Goal: Transaction & Acquisition: Purchase product/service

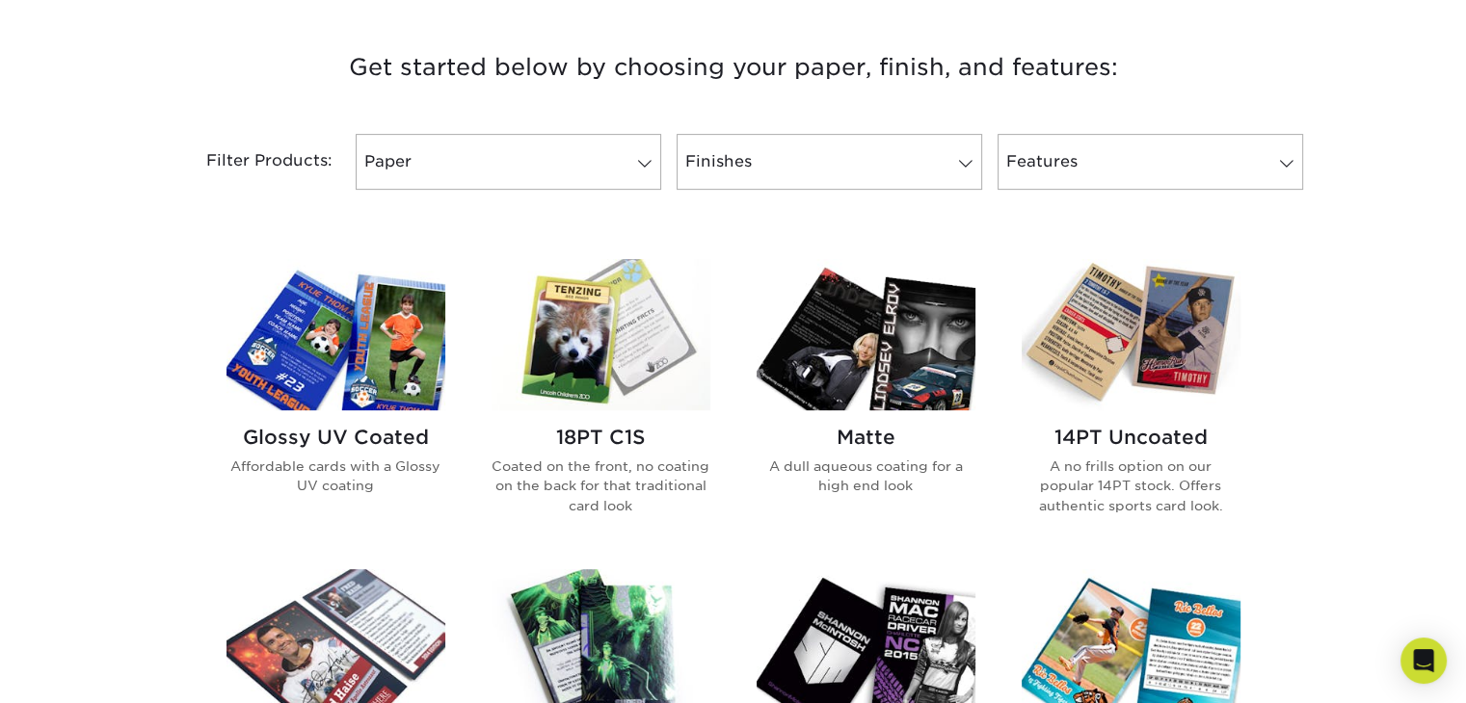
scroll to position [771, 0]
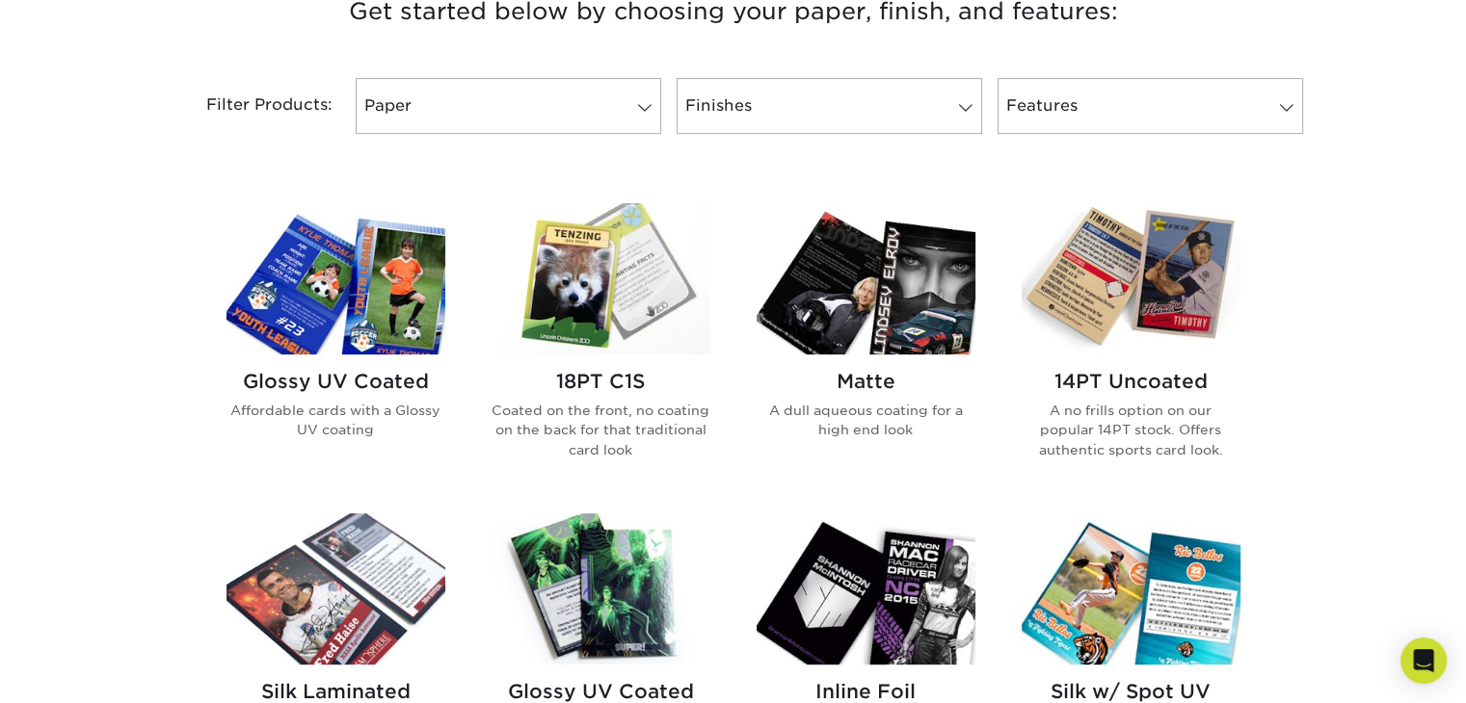
click at [390, 295] on img at bounding box center [335, 278] width 219 height 151
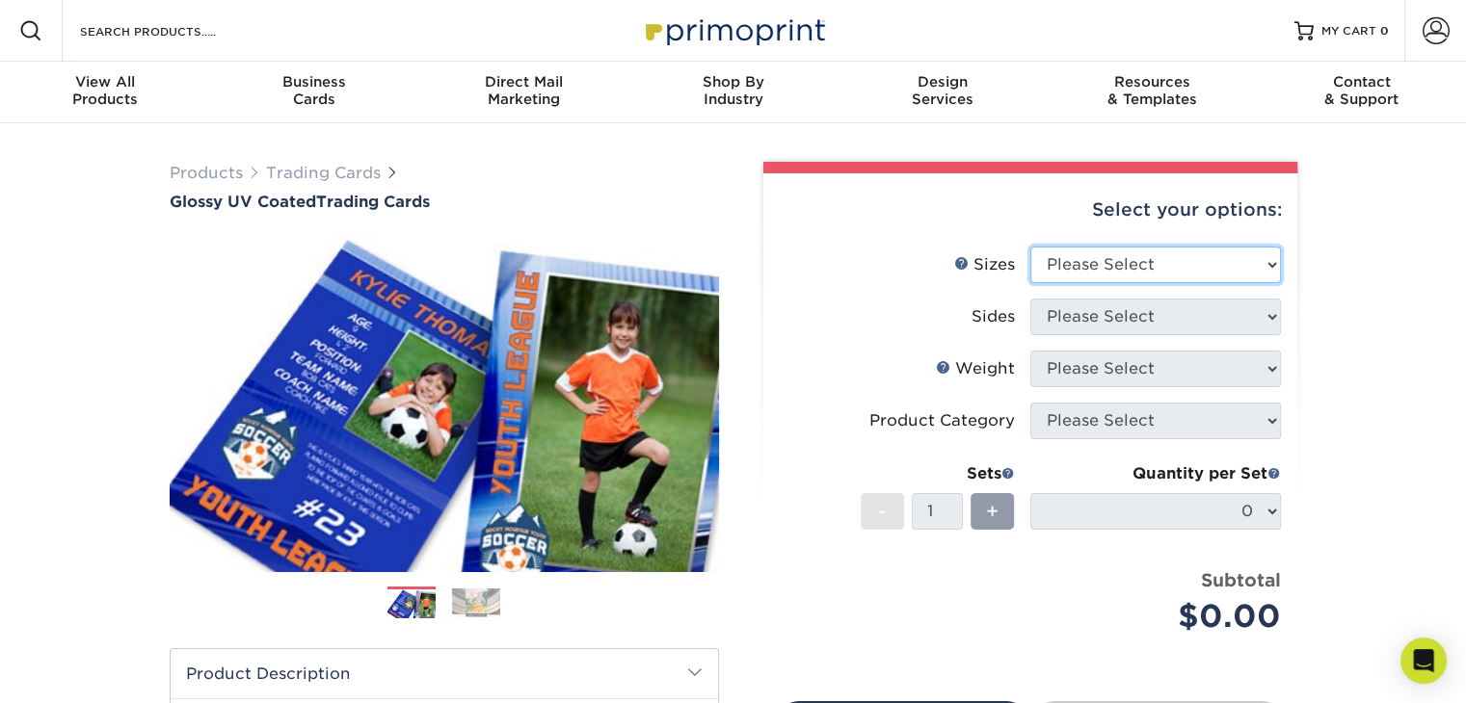
click at [1233, 271] on select "Please Select 2.5" x 3.5"" at bounding box center [1155, 265] width 251 height 37
select select "2.50x3.50"
click at [1030, 247] on select "Please Select 2.5" x 3.5"" at bounding box center [1155, 265] width 251 height 37
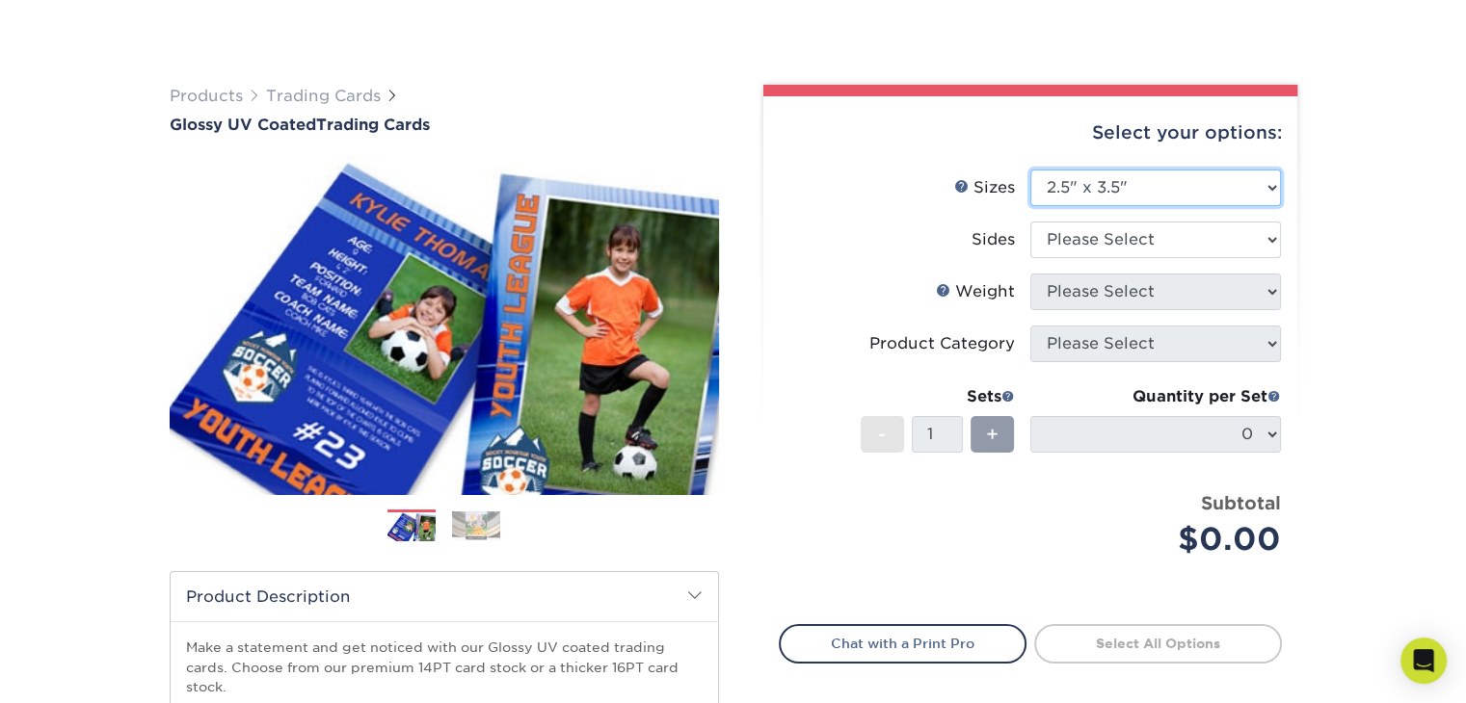
scroll to position [193, 0]
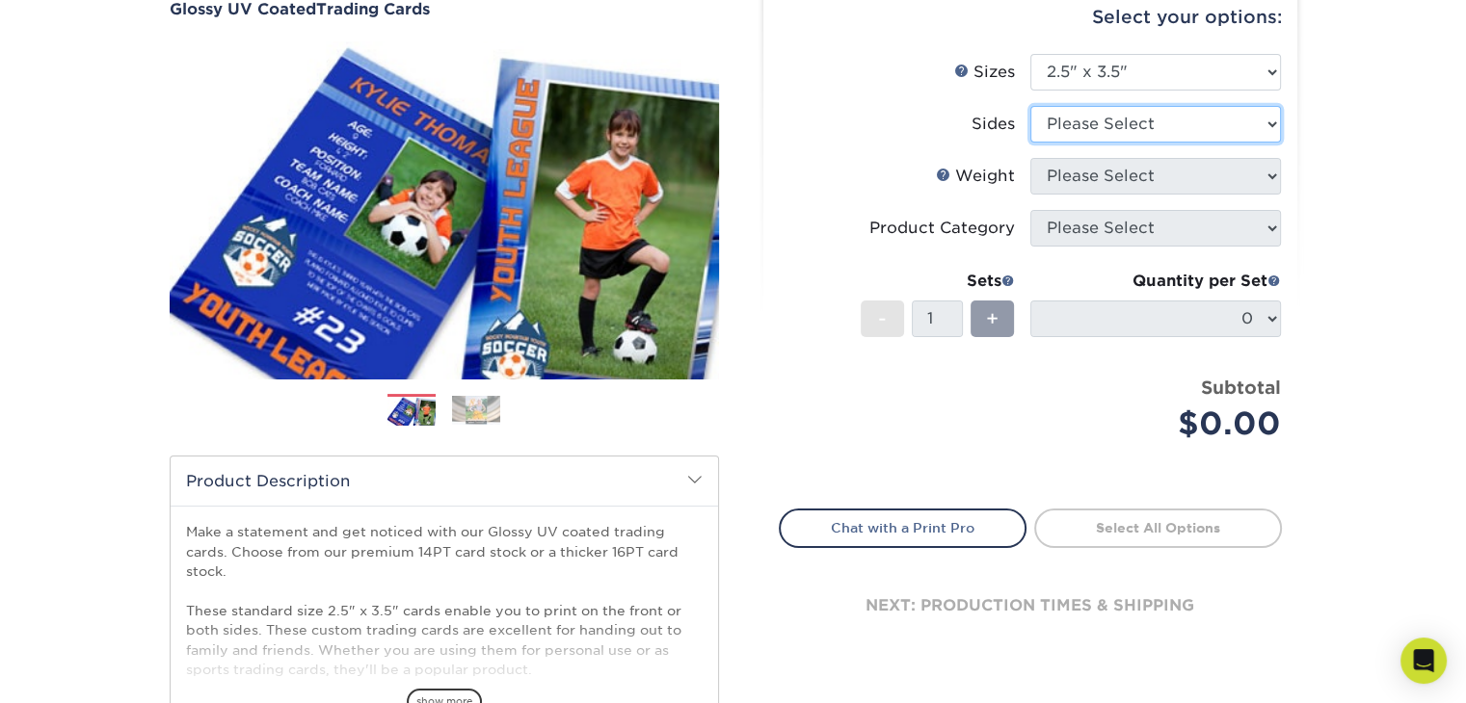
click at [1167, 110] on select "Please Select Print Both Sides Print Front Only" at bounding box center [1155, 124] width 251 height 37
select select "13abbda7-1d64-4f25-8bb2-c179b224825d"
click at [1030, 106] on select "Please Select Print Both Sides Print Front Only" at bounding box center [1155, 124] width 251 height 37
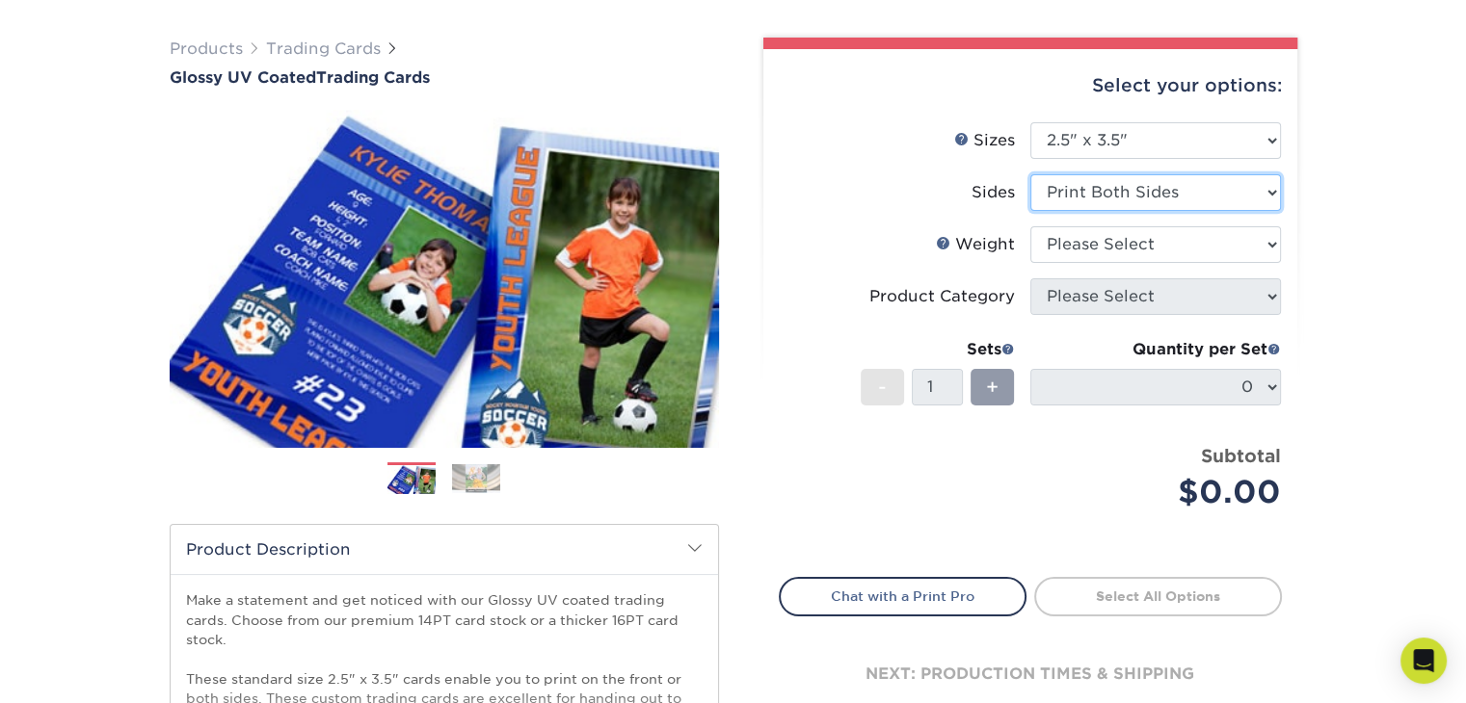
scroll to position [96, 0]
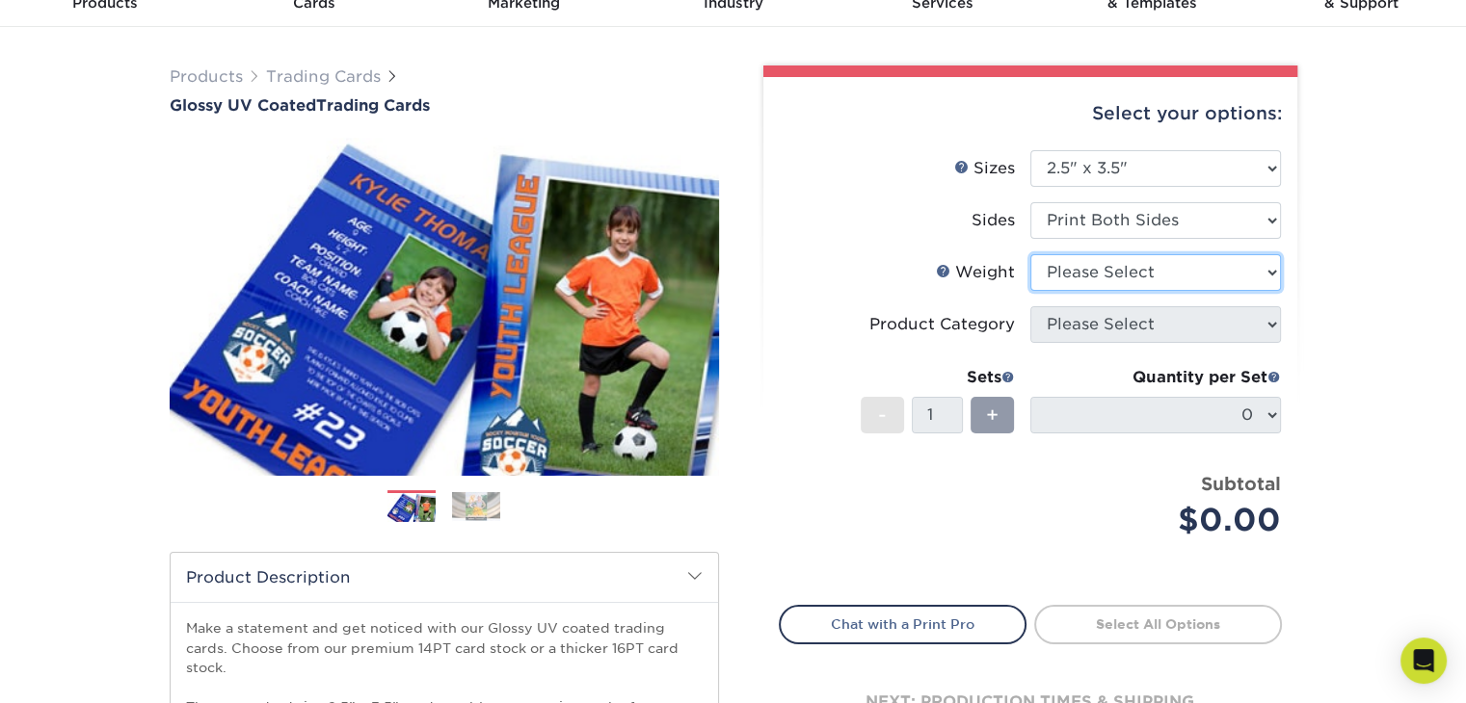
click at [1100, 262] on select "Please Select 16PT 14PT 18PT C1S" at bounding box center [1155, 272] width 251 height 37
click at [1102, 264] on select "Please Select 16PT 14PT 18PT C1S" at bounding box center [1155, 272] width 251 height 37
click at [1030, 254] on select "Please Select 16PT 14PT 18PT C1S" at bounding box center [1155, 272] width 251 height 37
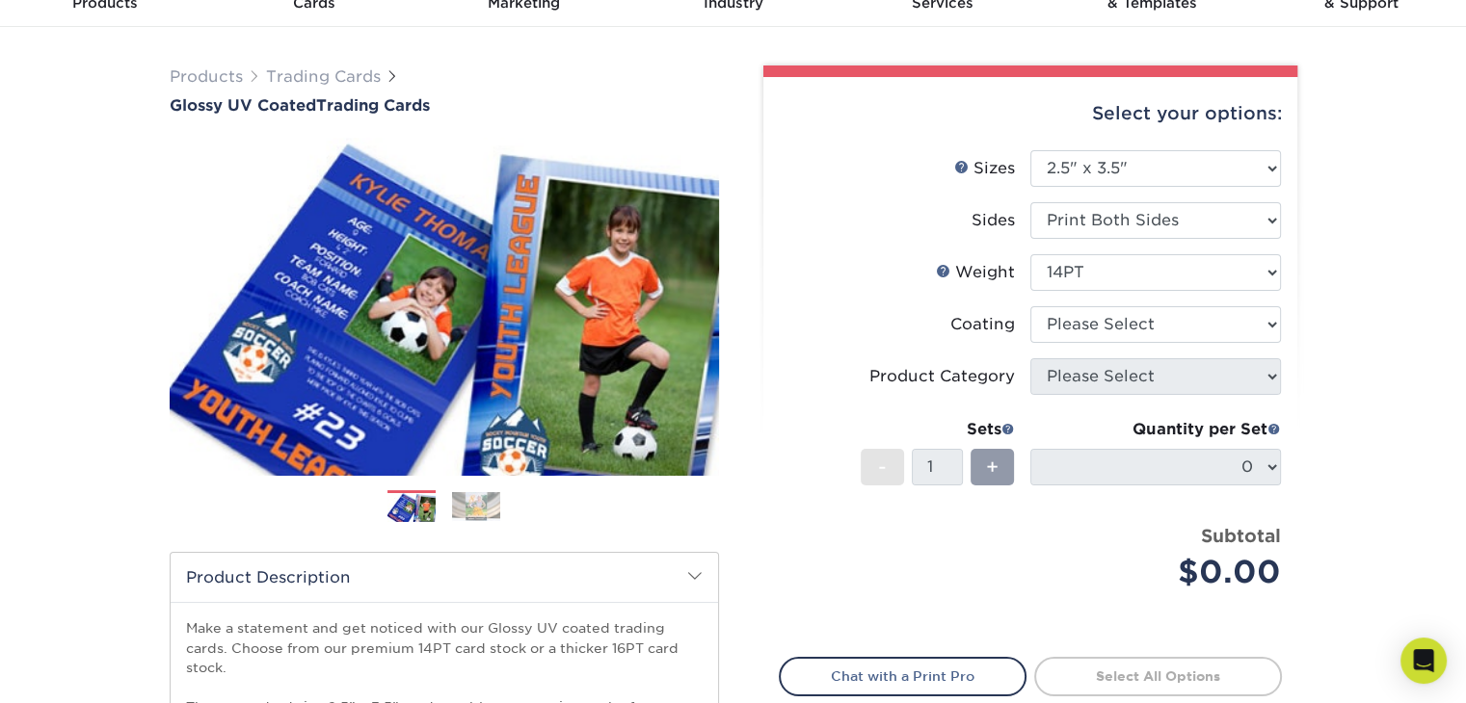
click at [1072, 290] on li "Weight Help Weight Please Select 16PT 14PT 18PT C1S" at bounding box center [1030, 280] width 501 height 52
click at [1073, 288] on select "Please Select 16PT 14PT 18PT C1S" at bounding box center [1155, 272] width 251 height 37
select select "18PTC1S"
click at [1030, 254] on select "Please Select 16PT 14PT 18PT C1S" at bounding box center [1155, 272] width 251 height 37
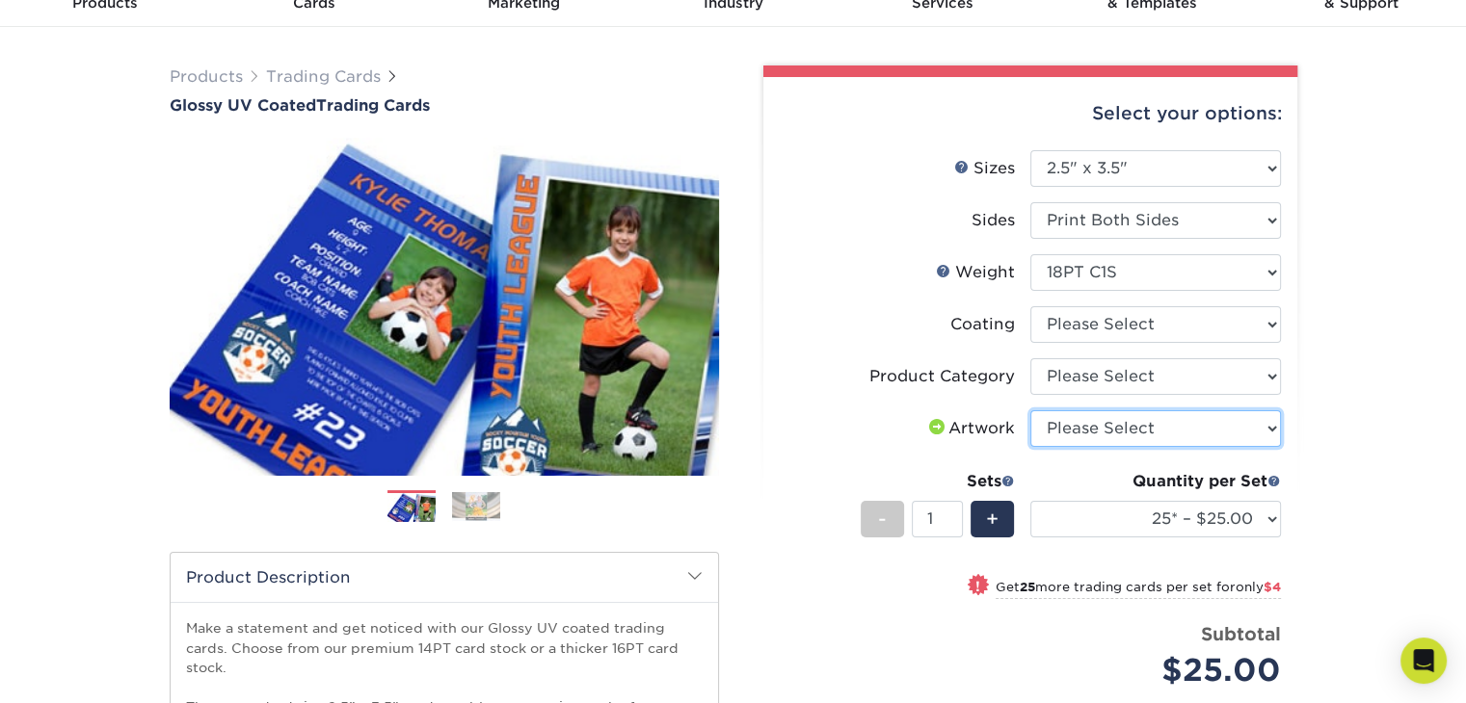
click at [1113, 419] on select "Please Select I will upload files I need a design - $100" at bounding box center [1155, 429] width 251 height 37
select select "upload"
click at [1030, 411] on select "Please Select I will upload files I need a design - $100" at bounding box center [1155, 429] width 251 height 37
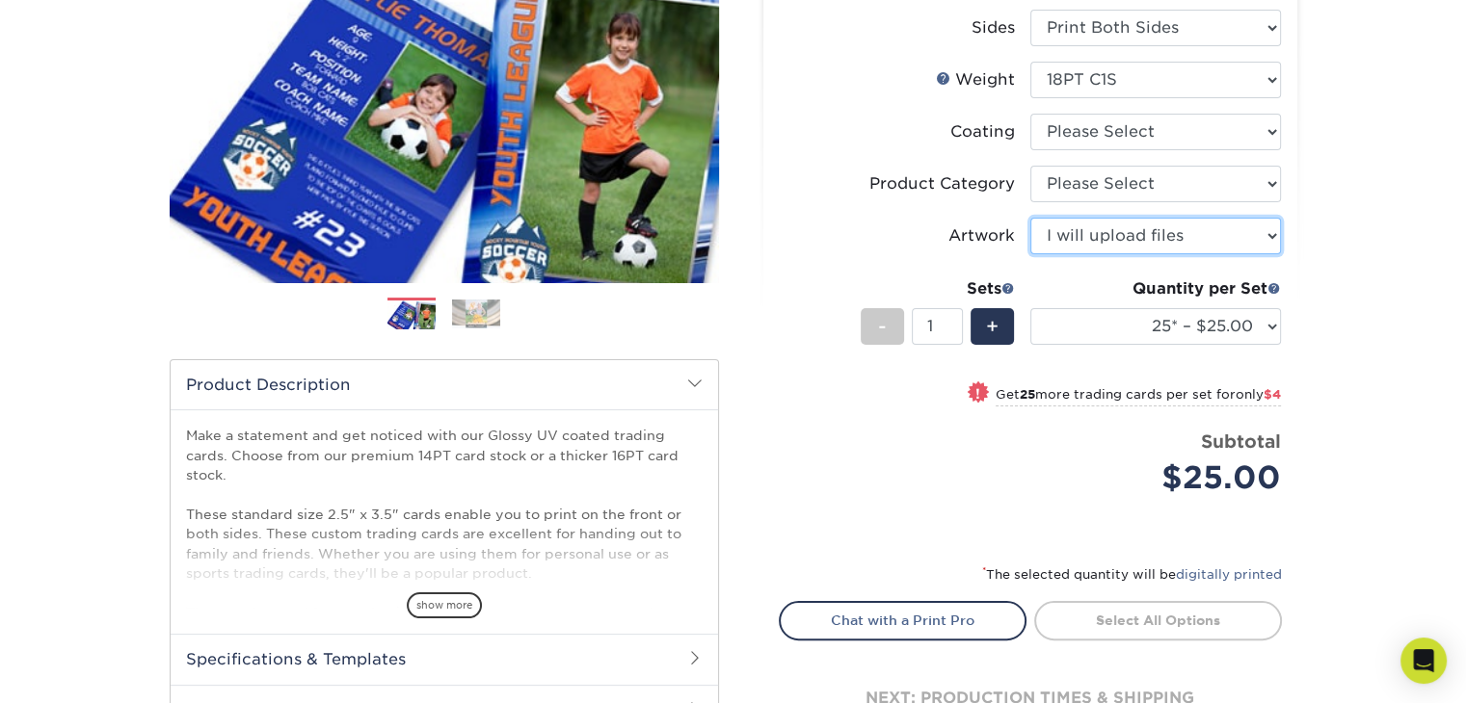
scroll to position [289, 0]
click at [1139, 221] on select "Please Select I will upload files I need a design - $100" at bounding box center [1155, 236] width 251 height 37
click at [1126, 237] on select "Please Select I will upload files I need a design - $100" at bounding box center [1155, 236] width 251 height 37
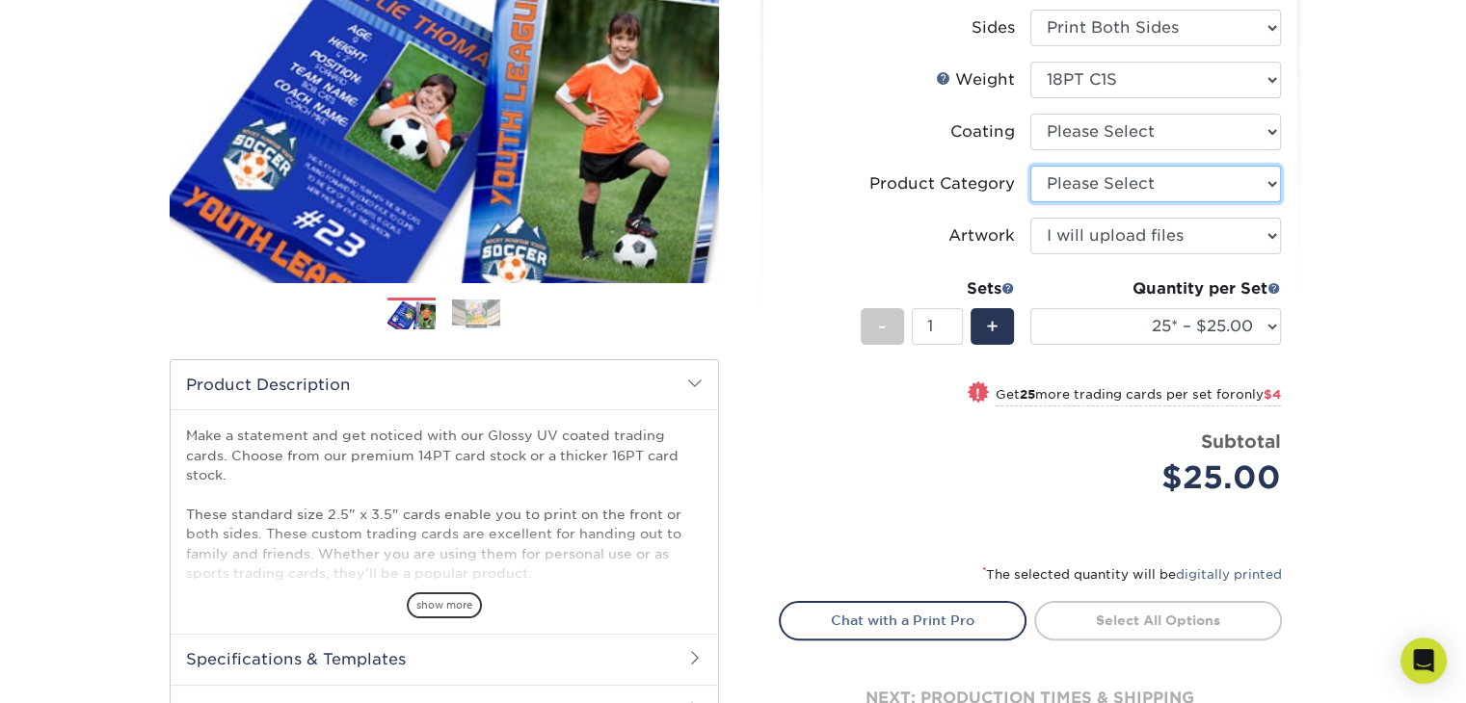
click at [1101, 188] on select "Please Select Trading Cards" at bounding box center [1155, 184] width 251 height 37
select select "c2f9bce9-36c2-409d-b101-c29d9d031e18"
click at [1030, 166] on select "Please Select Trading Cards" at bounding box center [1155, 184] width 251 height 37
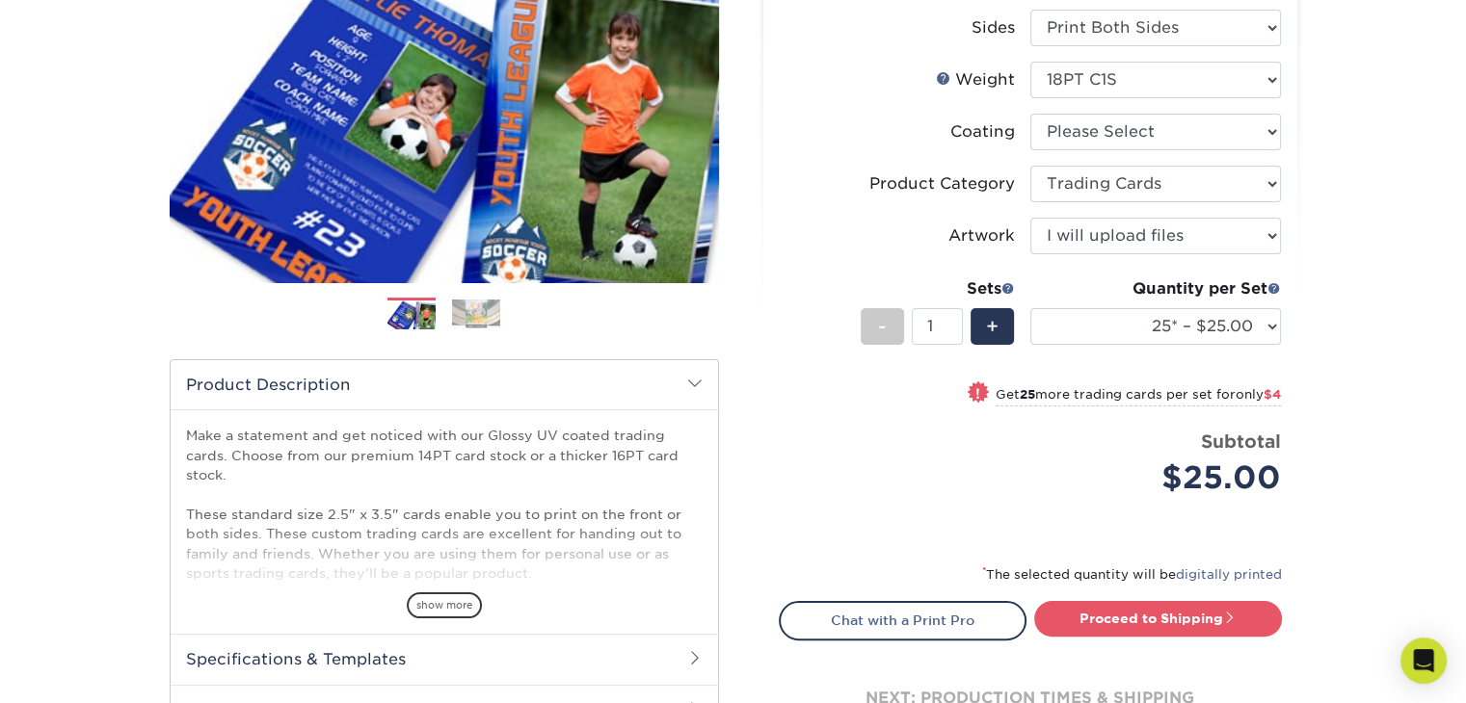
click at [782, 250] on label "Artwork" at bounding box center [905, 236] width 251 height 37
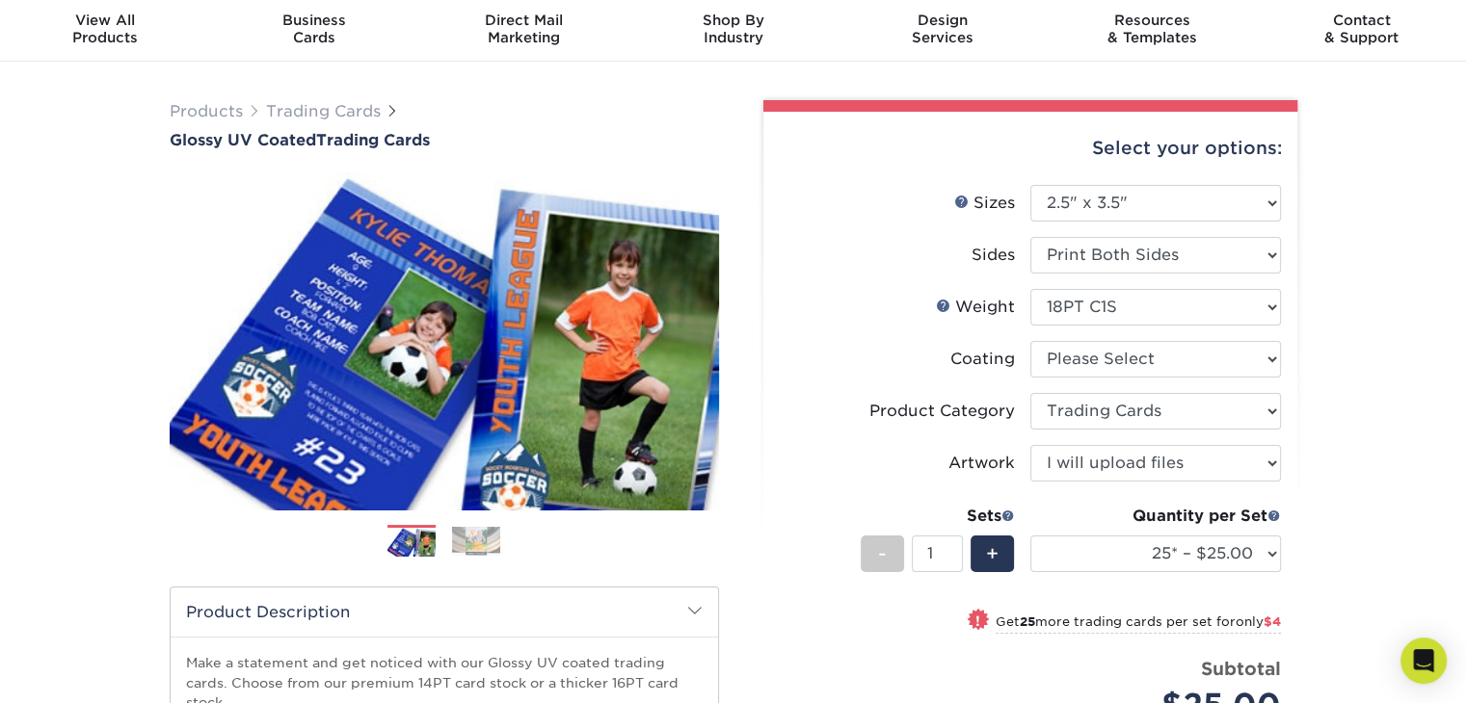
scroll to position [96, 0]
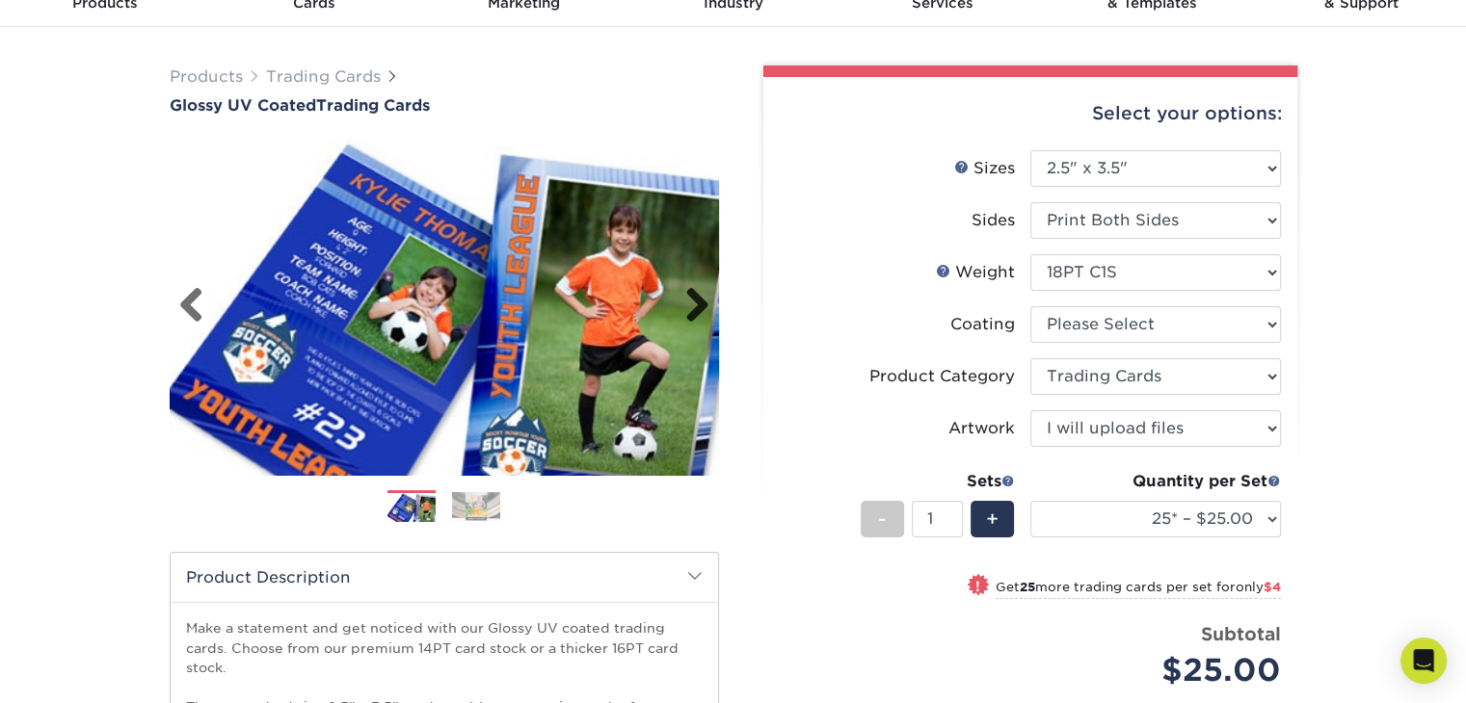
click at [694, 302] on link "Next" at bounding box center [690, 306] width 39 height 39
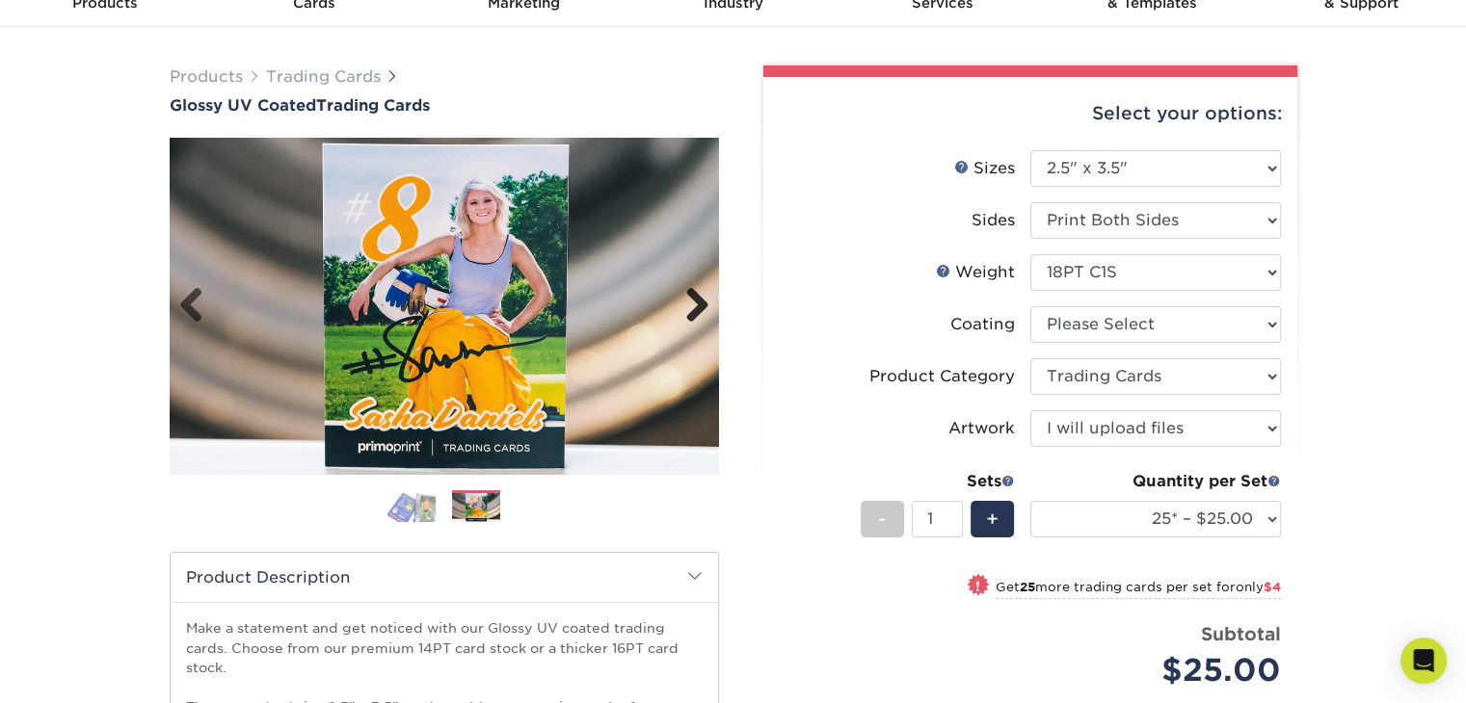
click at [694, 297] on link "Next" at bounding box center [690, 306] width 39 height 39
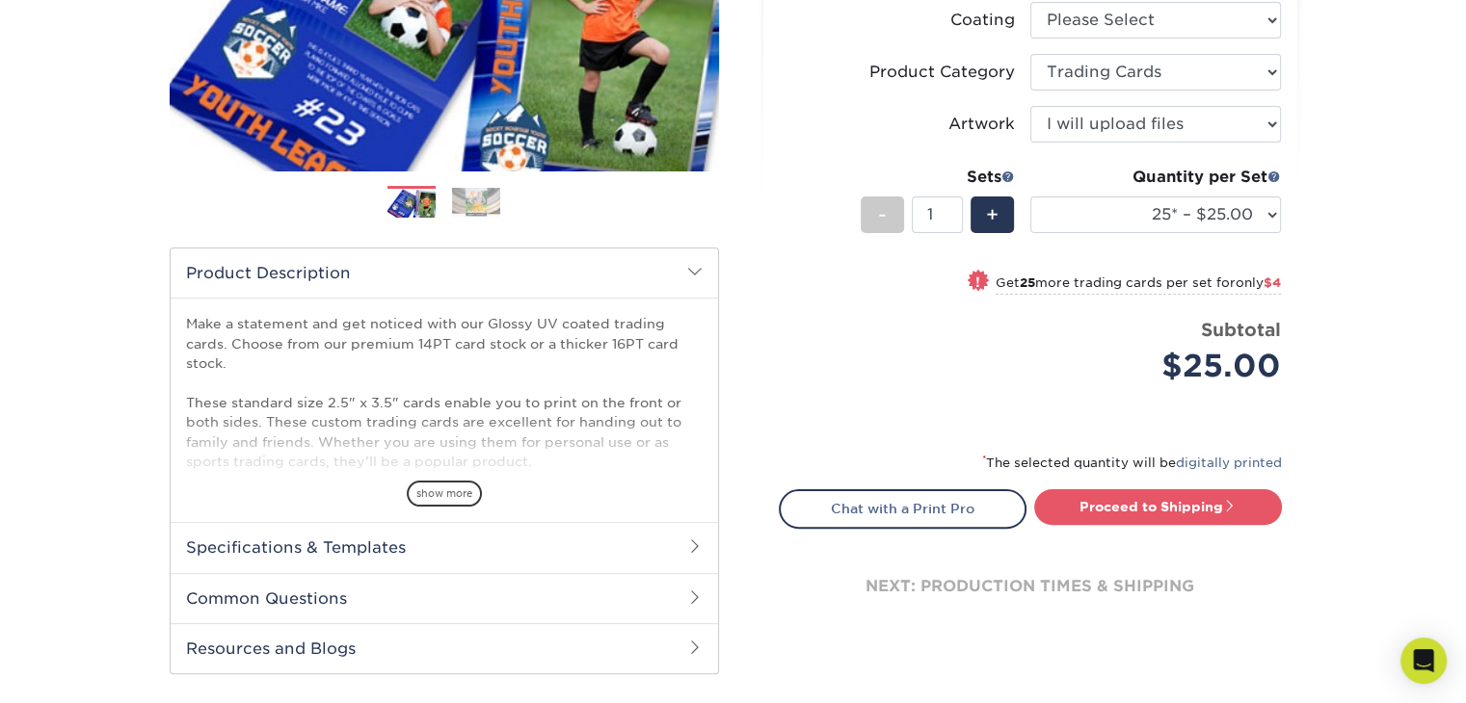
scroll to position [578, 0]
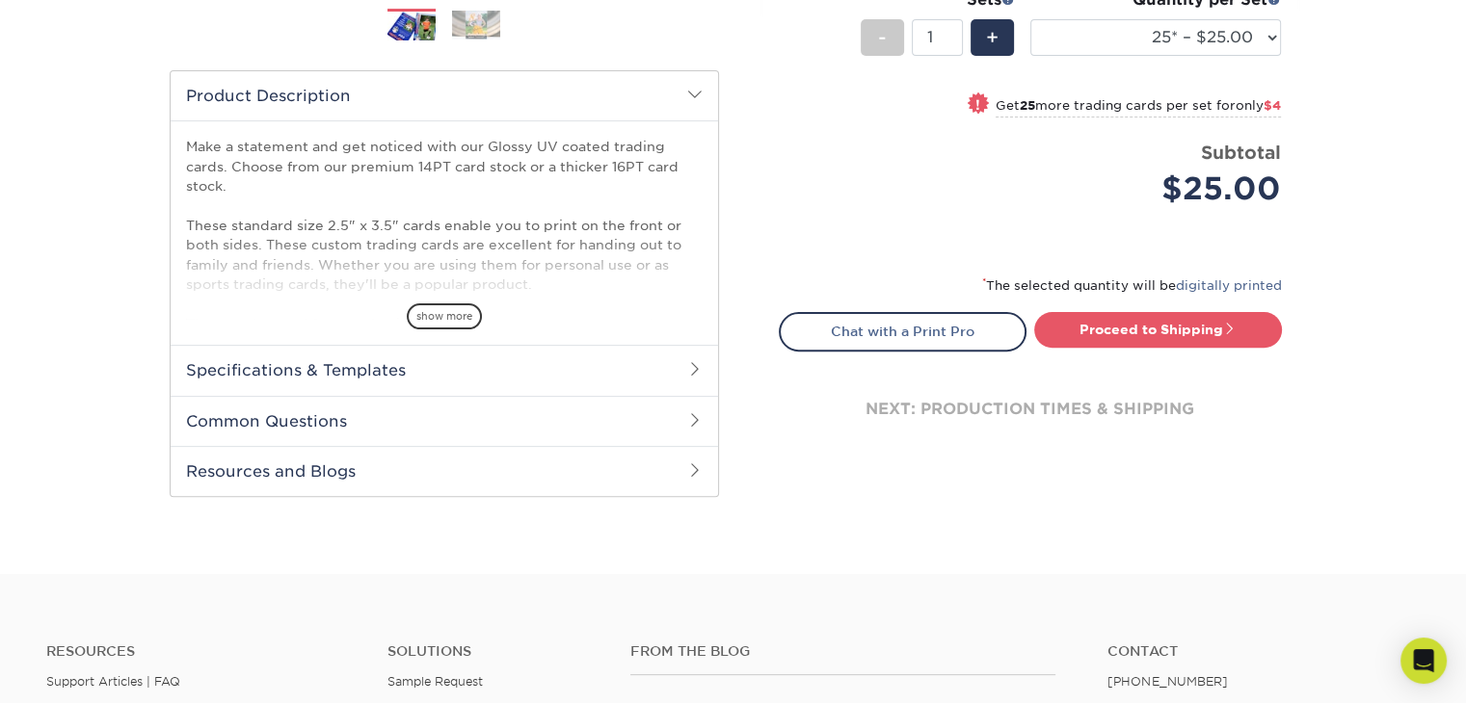
click at [476, 370] on h2 "Specifications & Templates" at bounding box center [444, 370] width 547 height 50
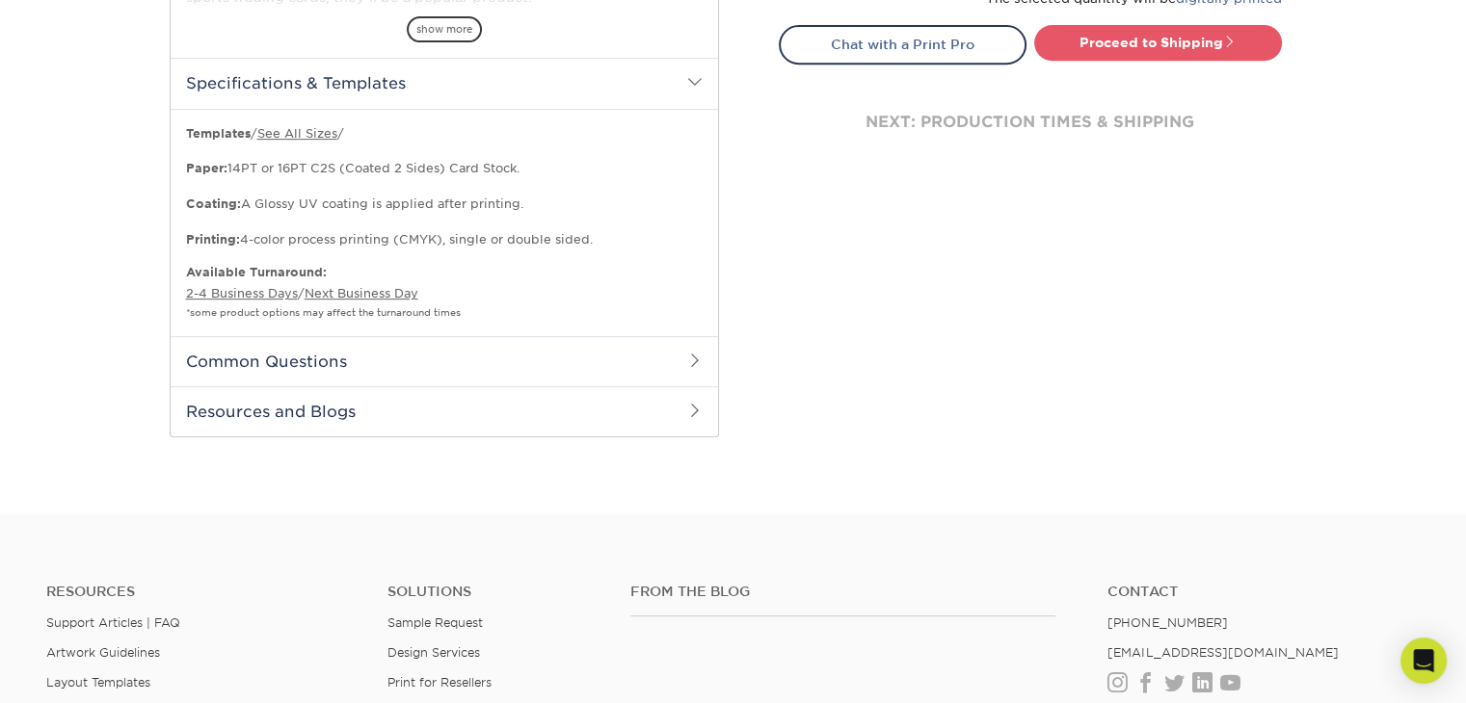
scroll to position [867, 0]
click at [470, 359] on h2 "Common Questions" at bounding box center [444, 359] width 547 height 50
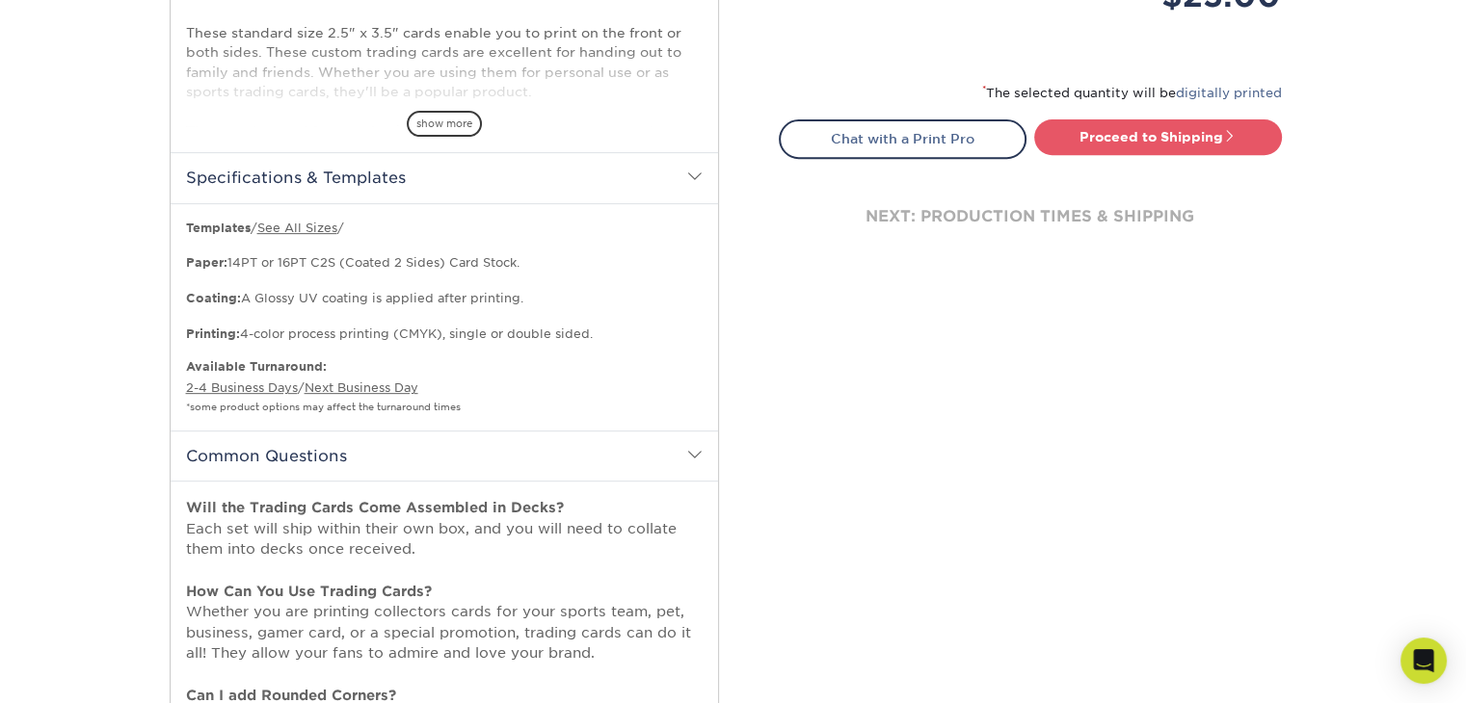
scroll to position [1156, 0]
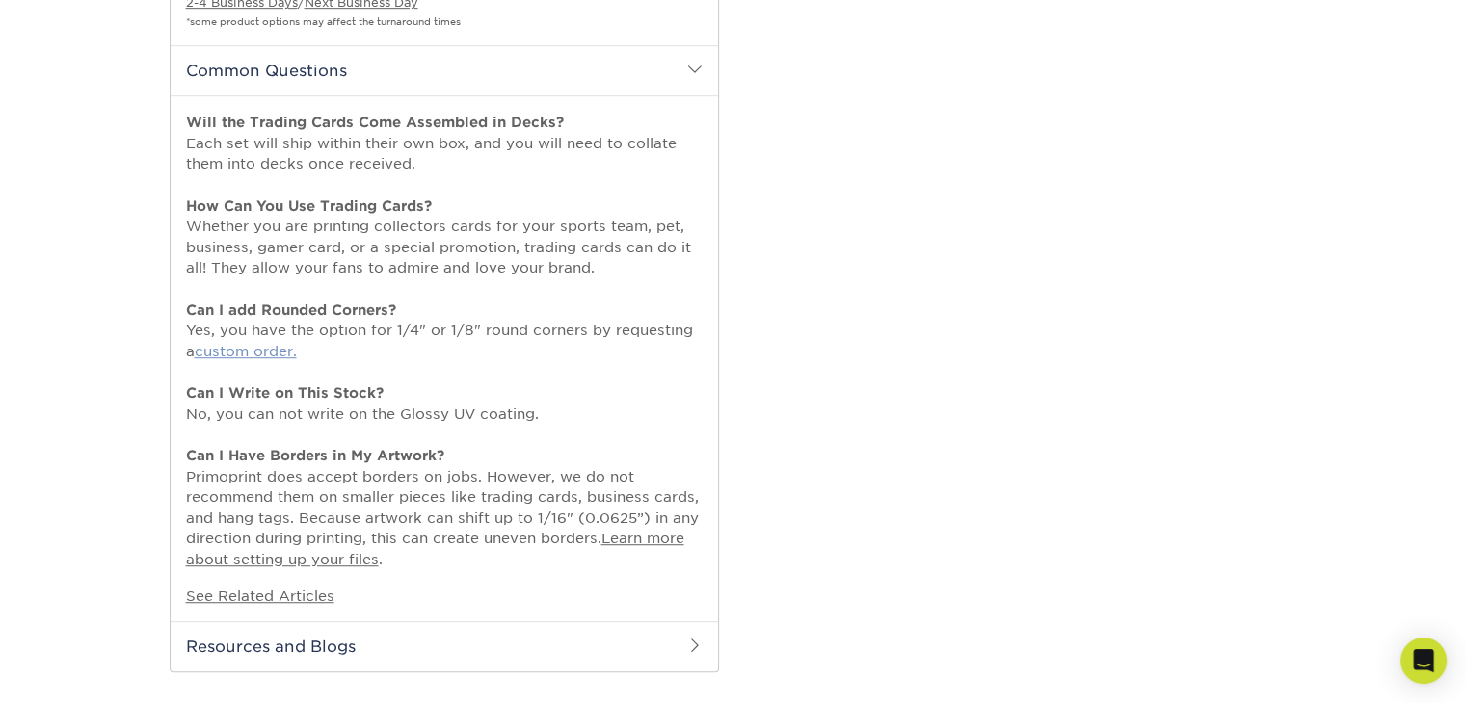
click at [233, 356] on link "custom order." at bounding box center [246, 351] width 102 height 16
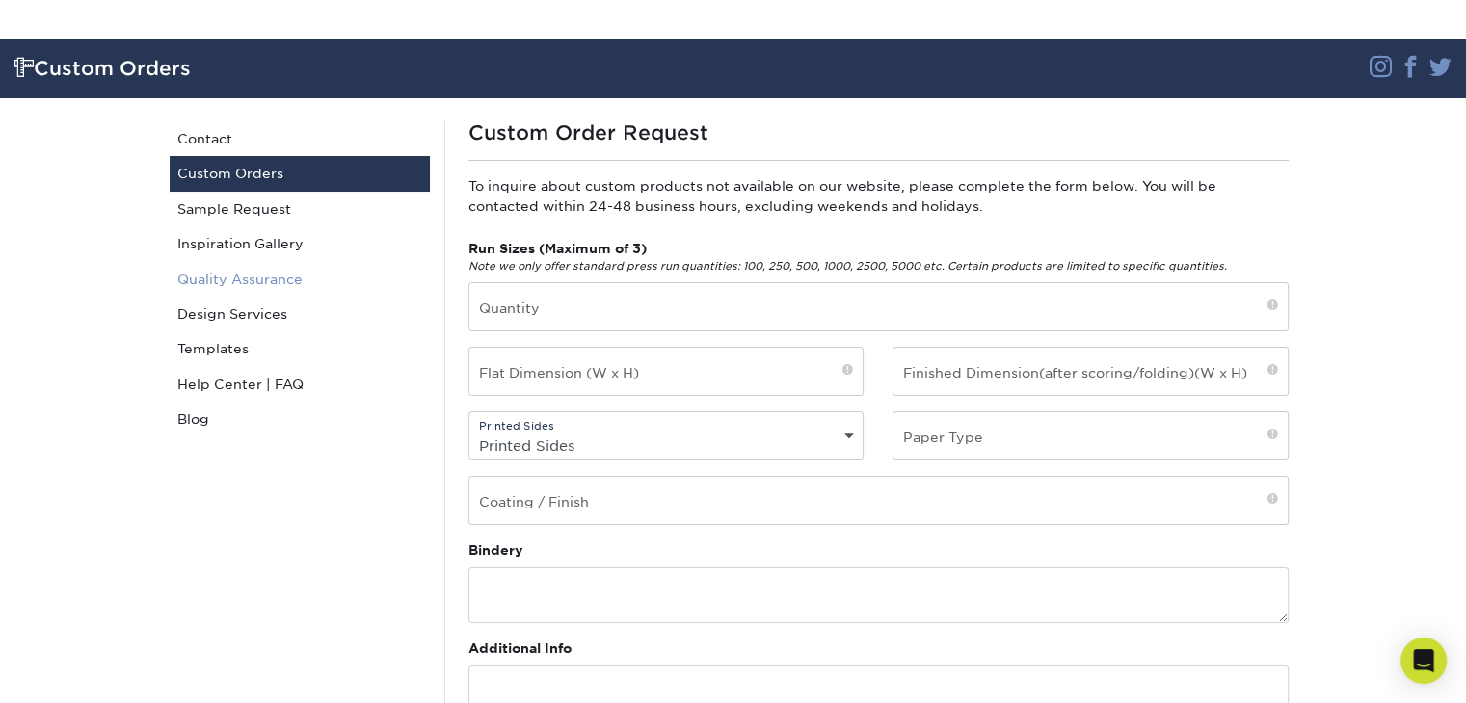
scroll to position [289, 0]
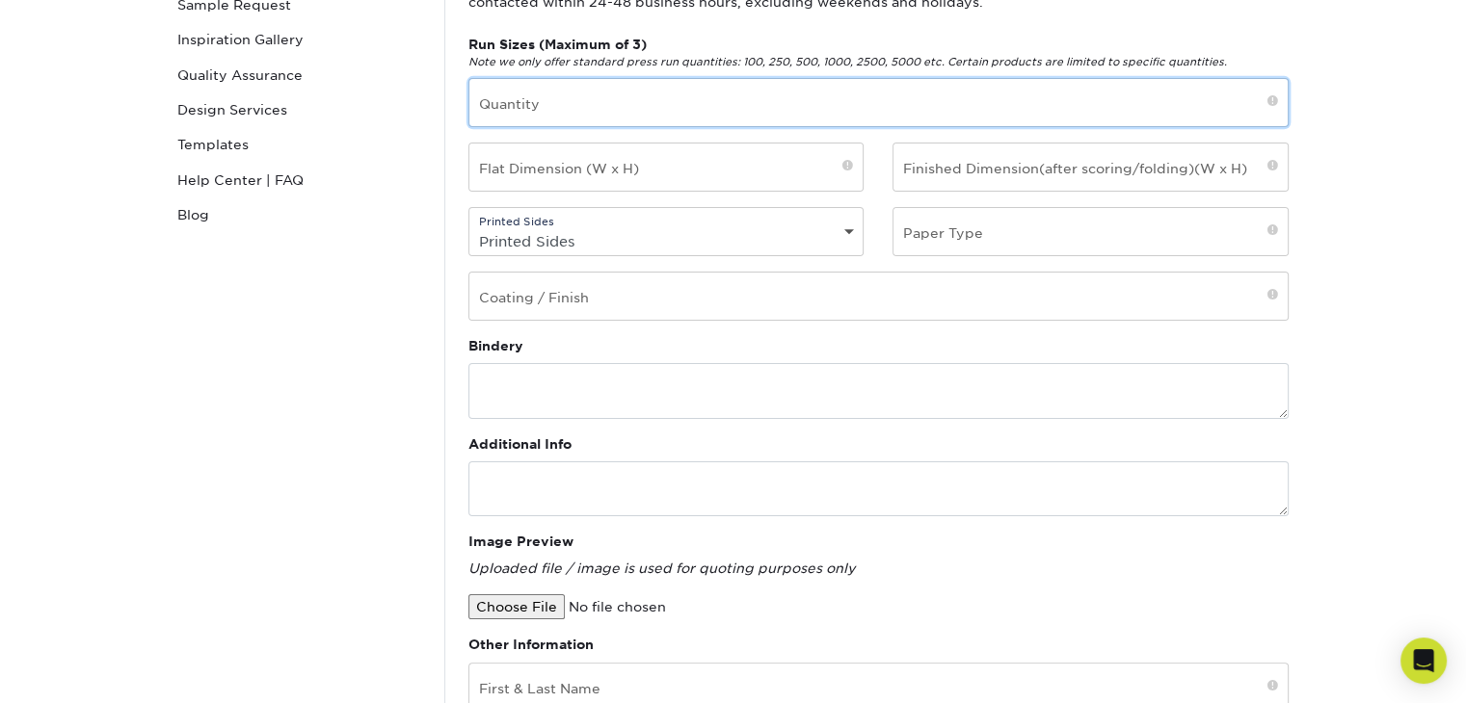
click at [640, 85] on input "text" at bounding box center [878, 102] width 818 height 47
click at [329, 237] on div "Custom Orders Contact Custom Orders Sample Request Inspiration Gallery Quality …" at bounding box center [299, 513] width 289 height 1192
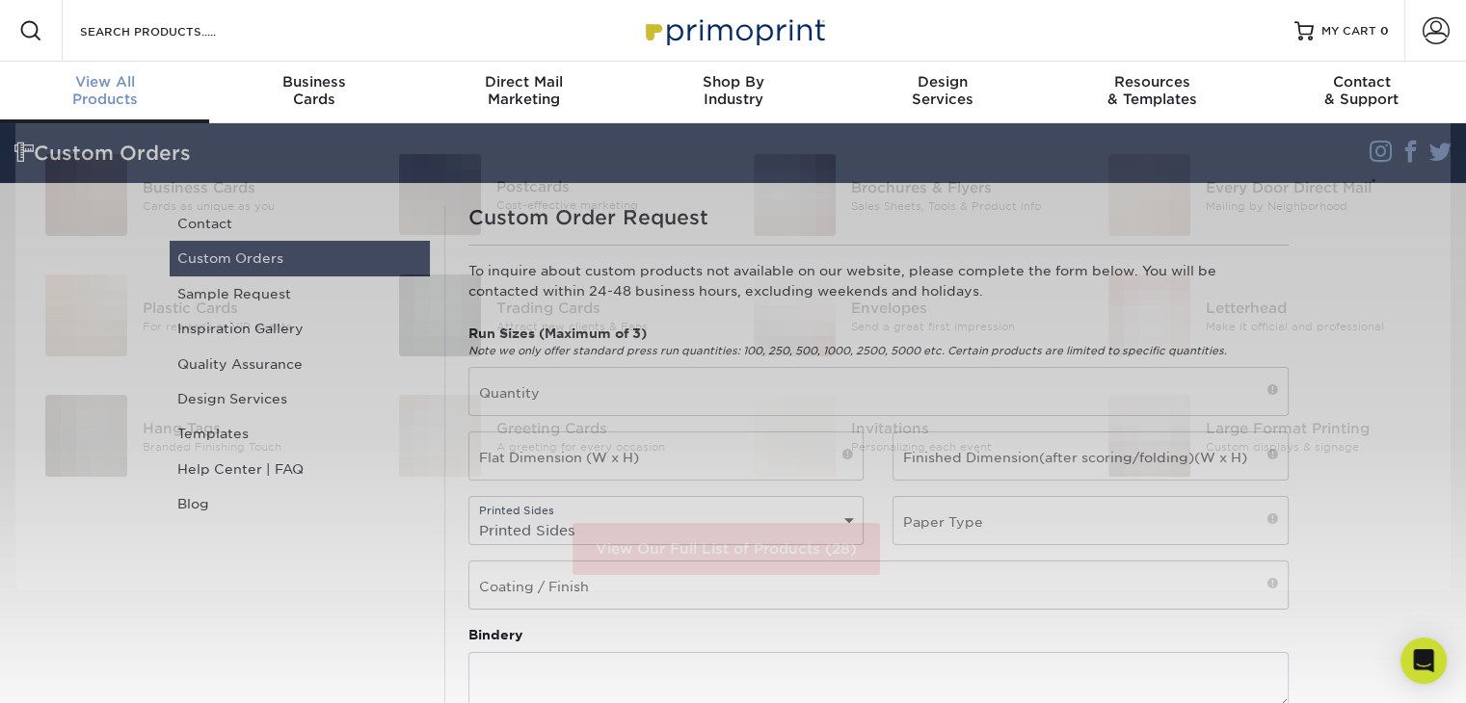
scroll to position [0, 0]
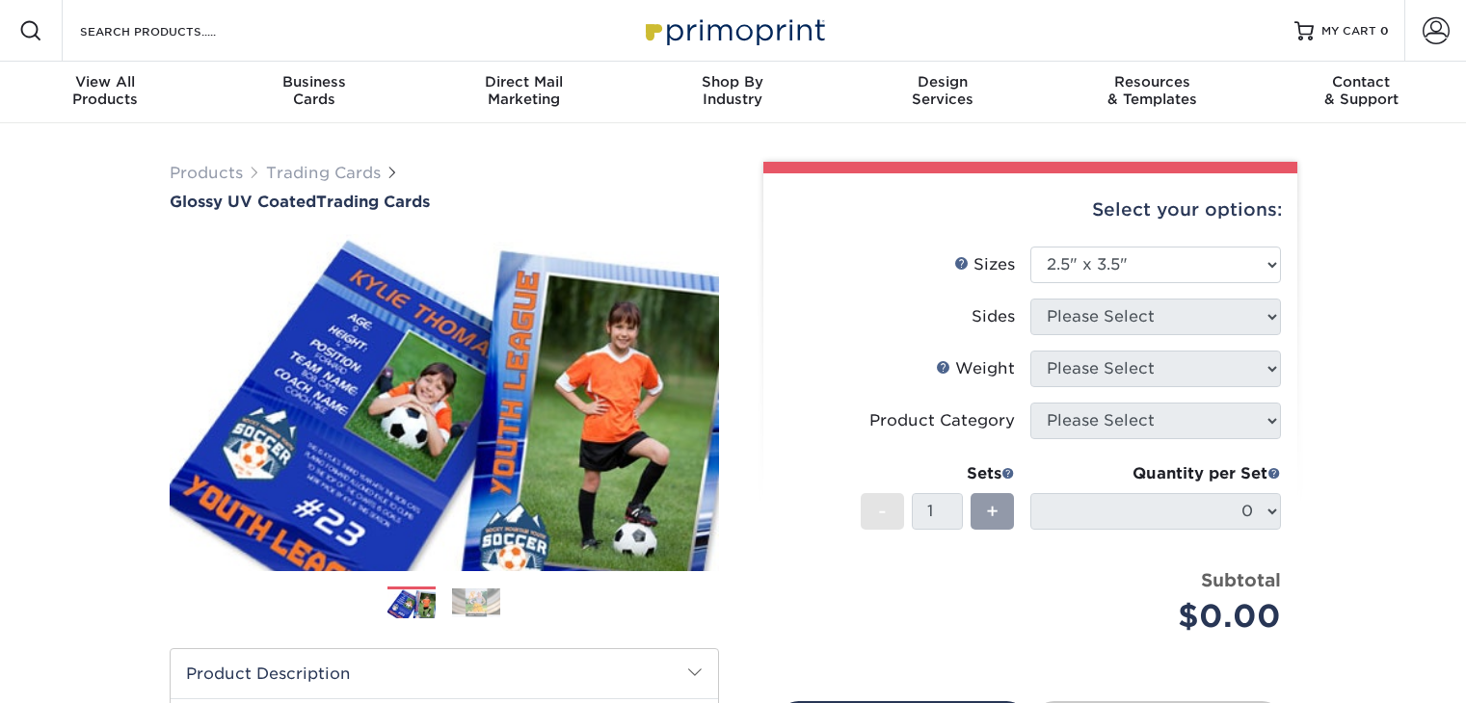
select select "2.50x3.50"
